Goal: Information Seeking & Learning: Learn about a topic

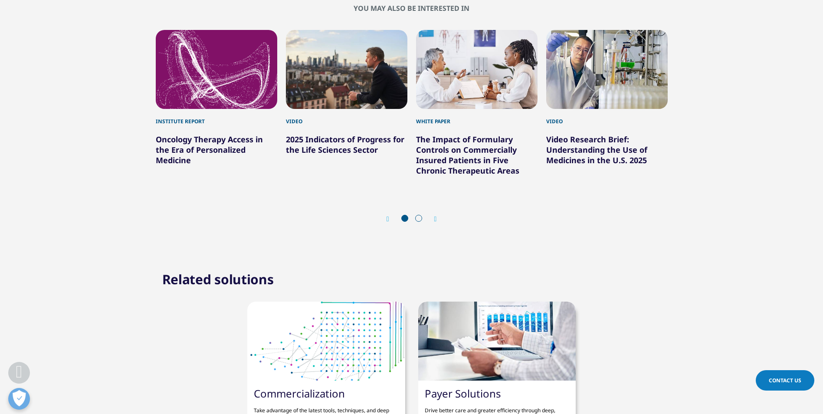
scroll to position [2776, 0]
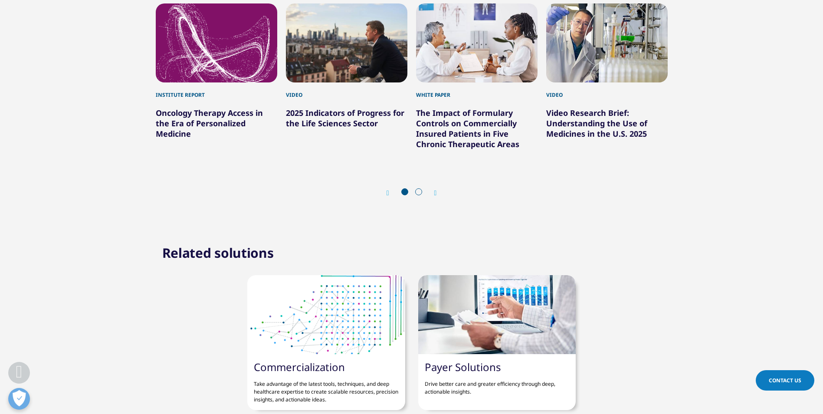
click at [189, 139] on link "Oncology Therapy Access in the Era of Personalized Medicine" at bounding box center [209, 123] width 107 height 31
click at [219, 139] on link "Oncology Therapy Access in the Era of Personalized Medicine" at bounding box center [209, 123] width 107 height 31
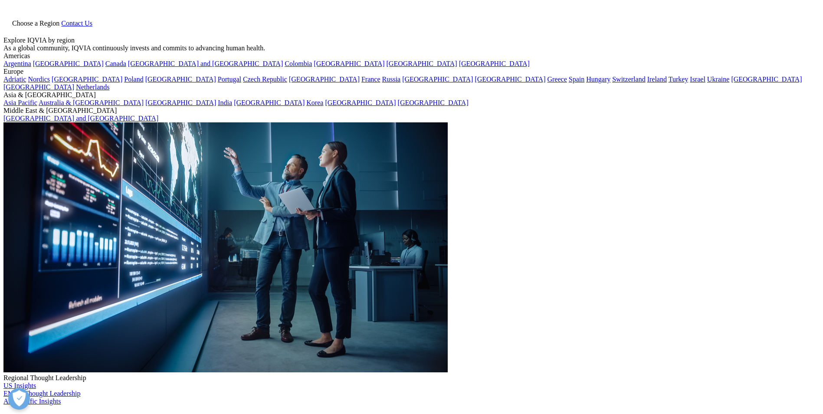
scroll to position [852, 512]
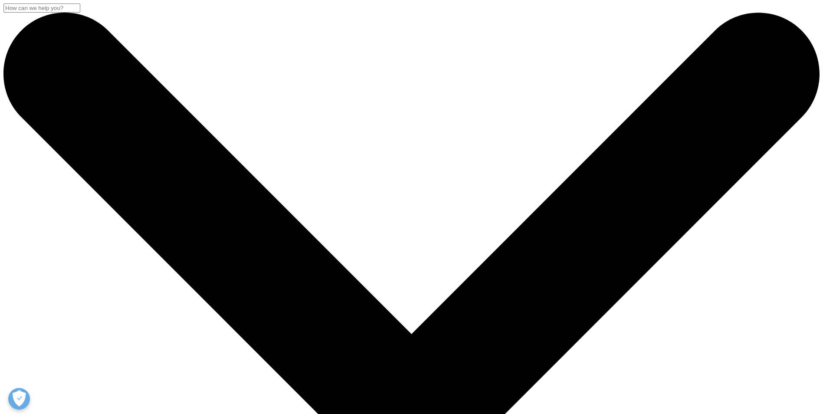
scroll to position [194, 512]
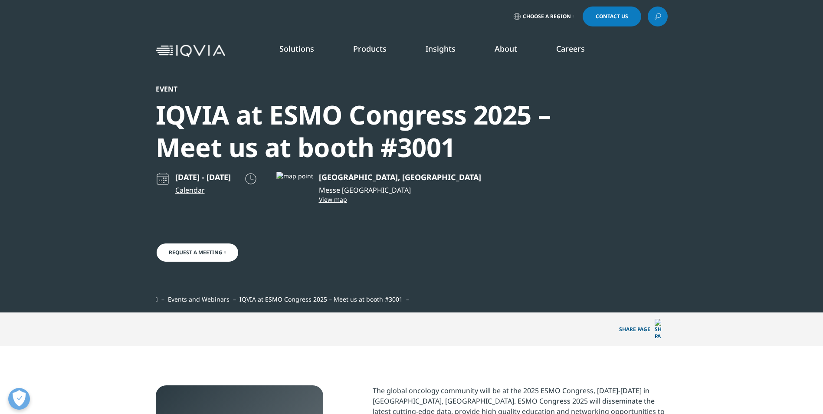
scroll to position [174, 512]
